Goal: Task Accomplishment & Management: Manage account settings

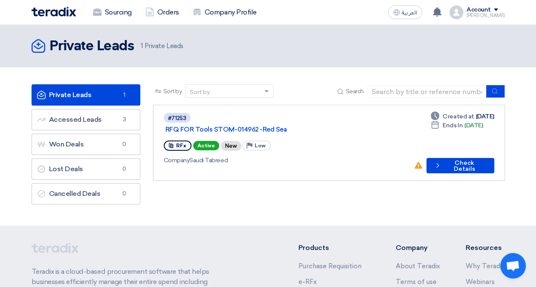
click at [498, 10] on span at bounding box center [496, 10] width 4 height 3
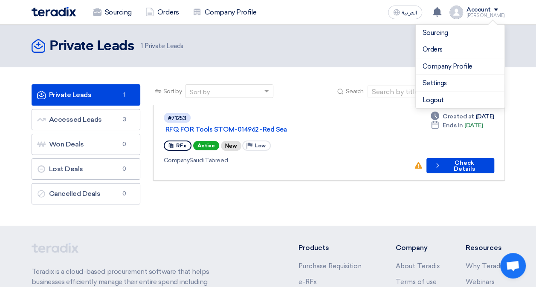
click at [498, 10] on span at bounding box center [496, 10] width 4 height 3
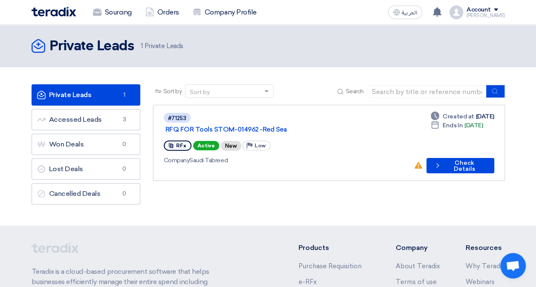
click at [498, 10] on span at bounding box center [496, 10] width 4 height 3
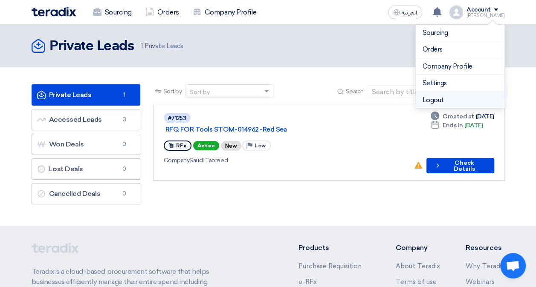
click at [460, 95] on li "Logout" at bounding box center [460, 100] width 89 height 17
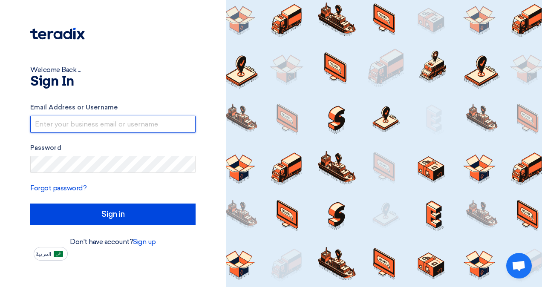
type input "aalsuhayman@motabaqah.com.sa"
